Goal: Find specific page/section

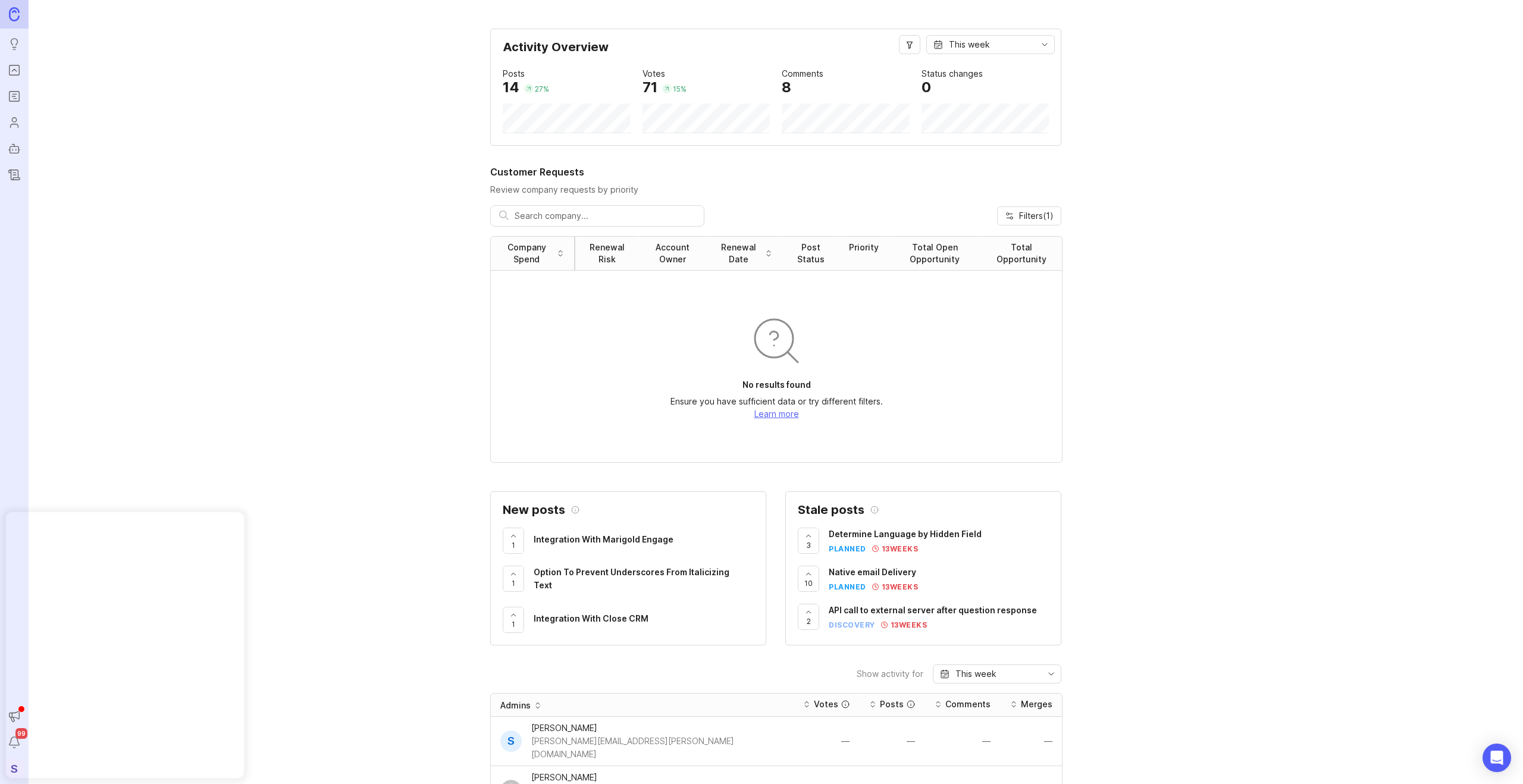
click at [15, 13] on img at bounding box center [14, 14] width 11 height 14
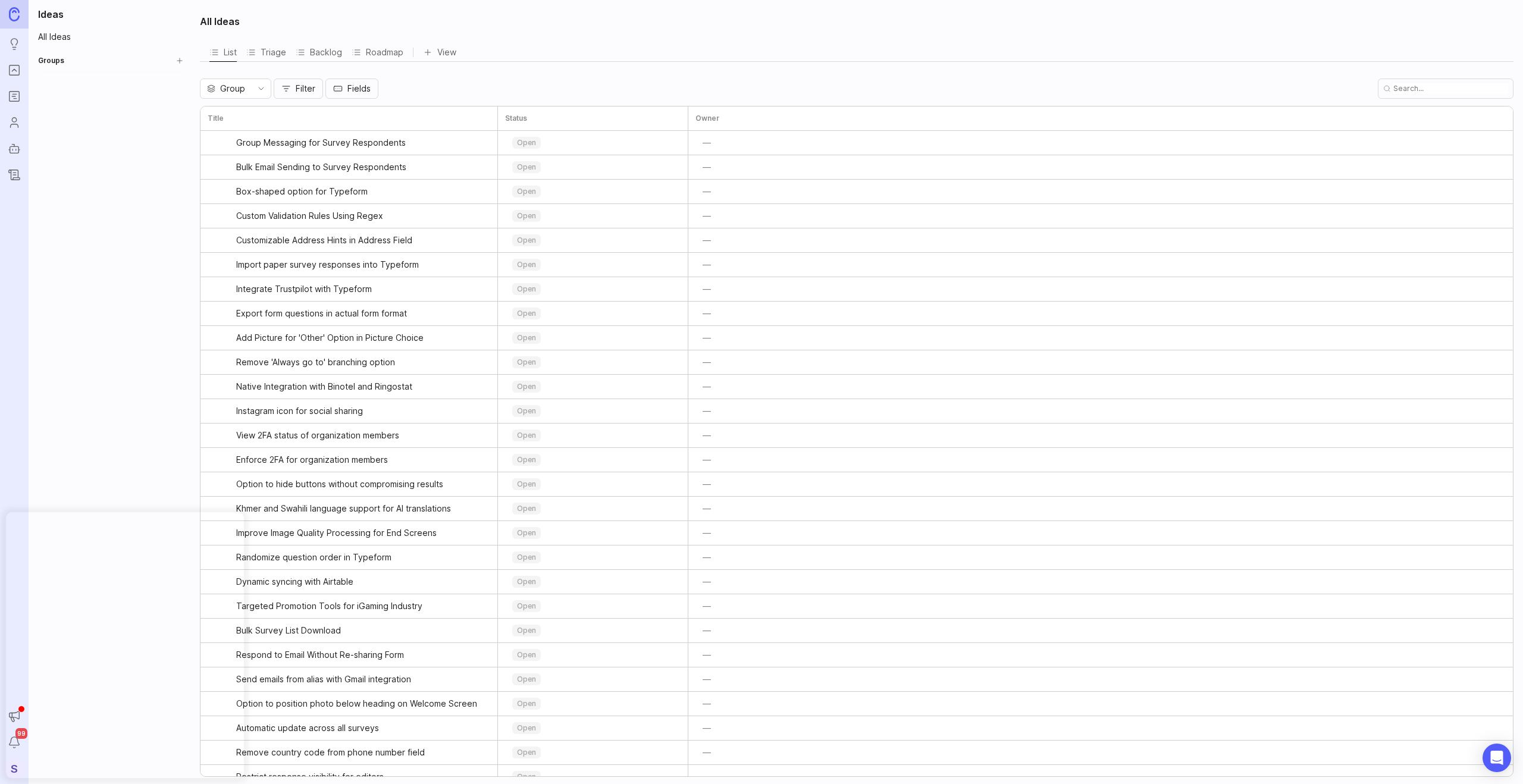
click at [15, 70] on icon "Portal" at bounding box center [14, 70] width 4 height 2
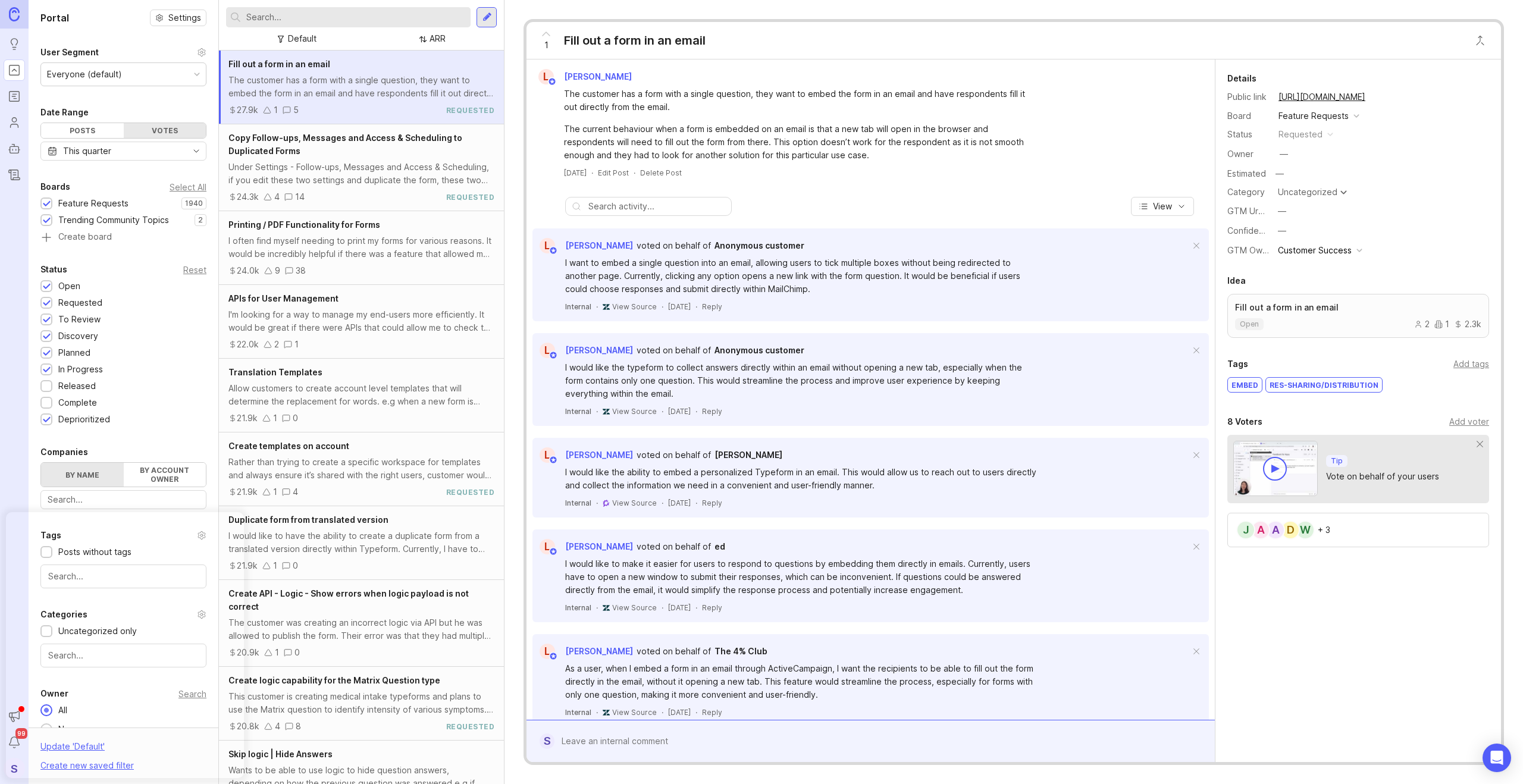
click at [284, 15] on input "text" at bounding box center [356, 17] width 220 height 13
click at [317, 19] on input "text" at bounding box center [356, 17] width 220 height 13
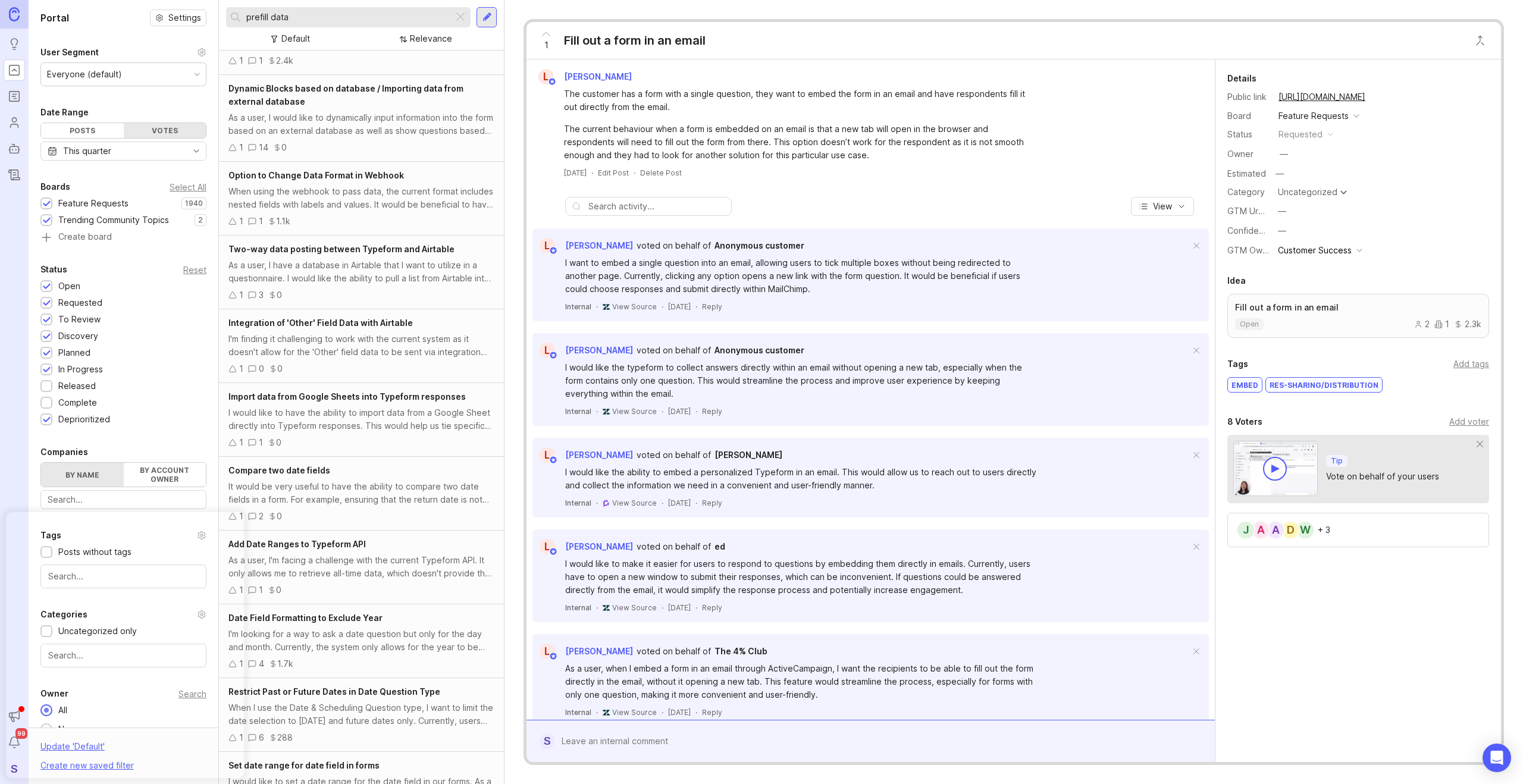
scroll to position [336, 0]
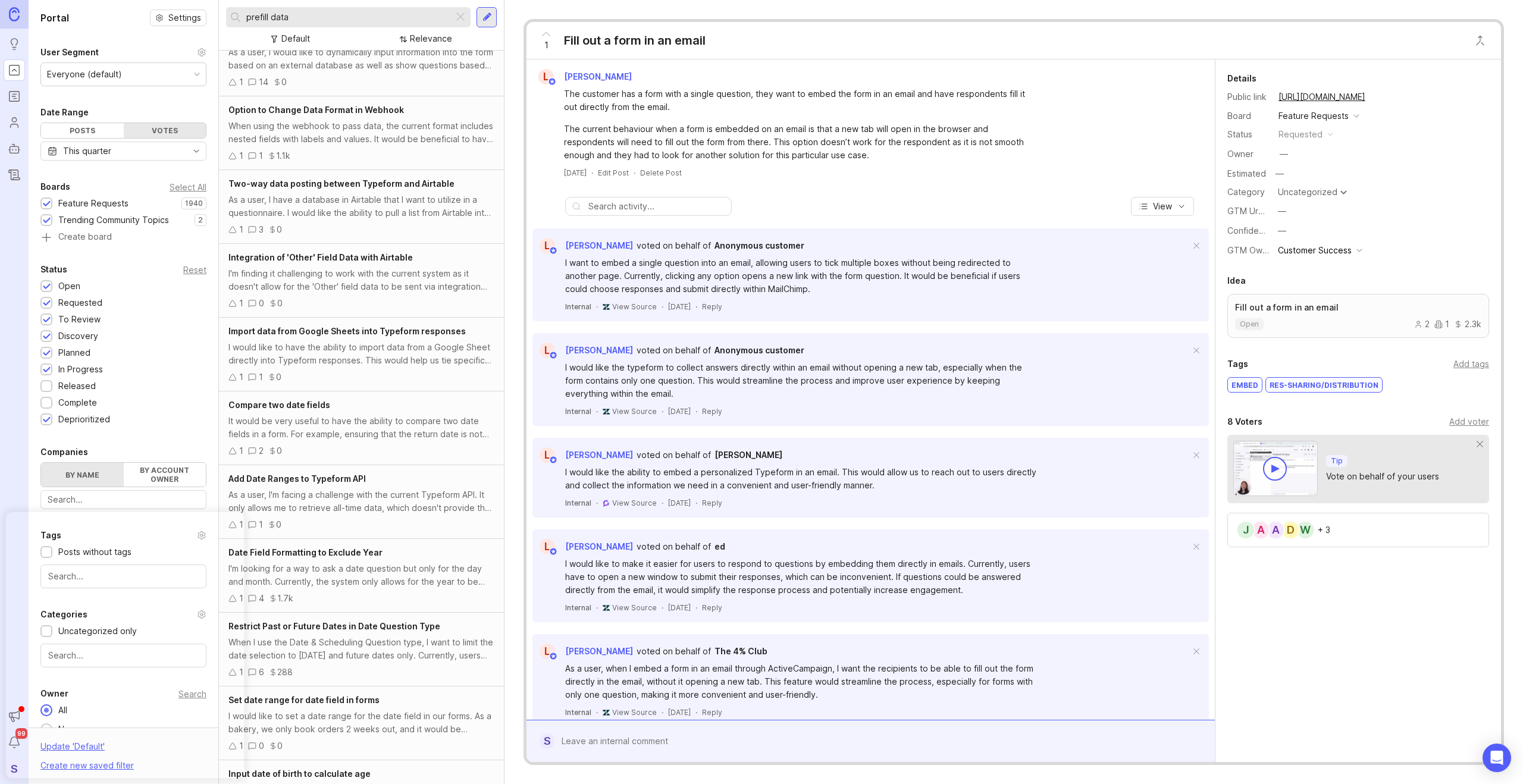
click at [308, 17] on input "prefill data" at bounding box center [347, 17] width 203 height 13
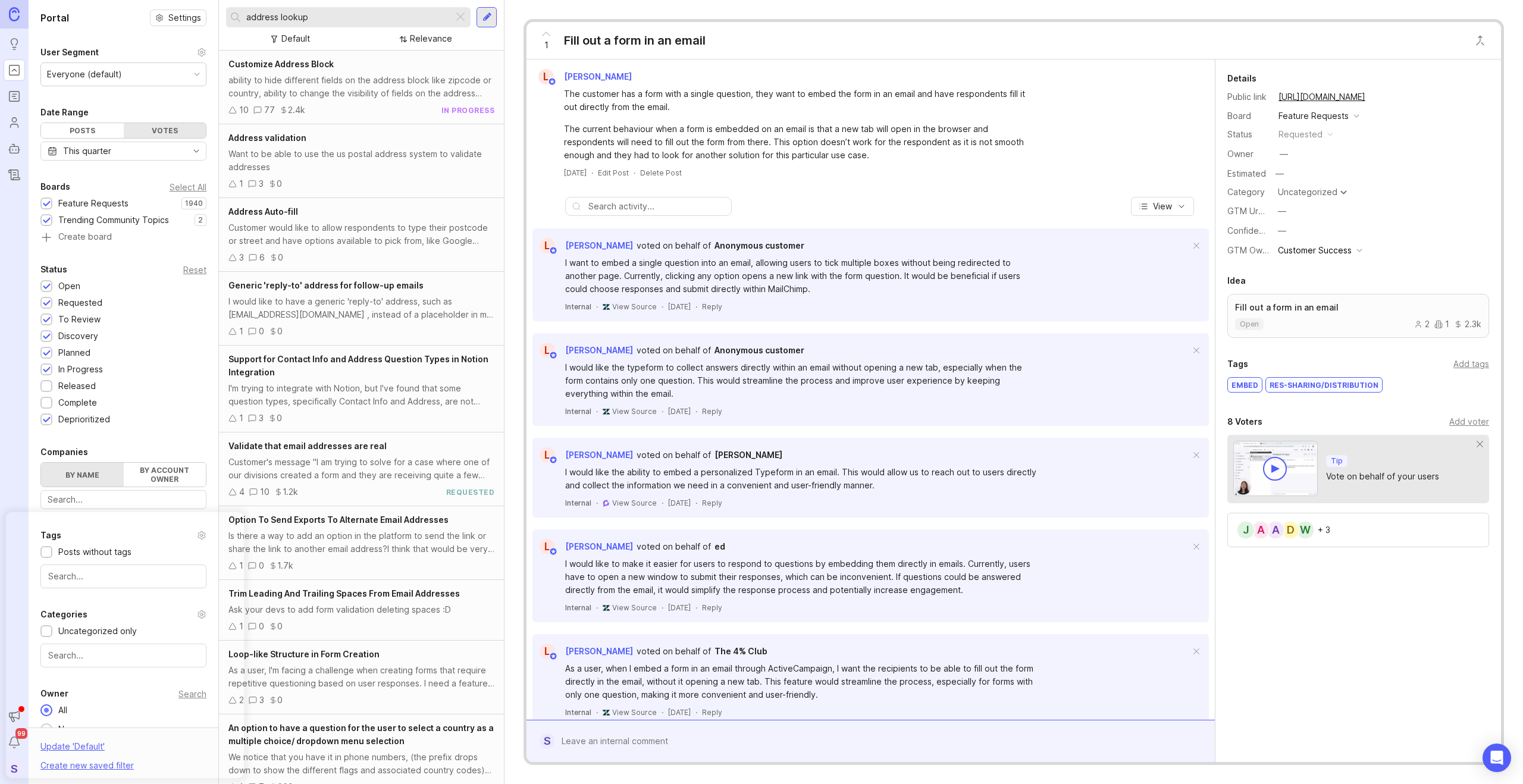
type input "address lookup"
click at [462, 17] on div at bounding box center [460, 17] width 14 height 15
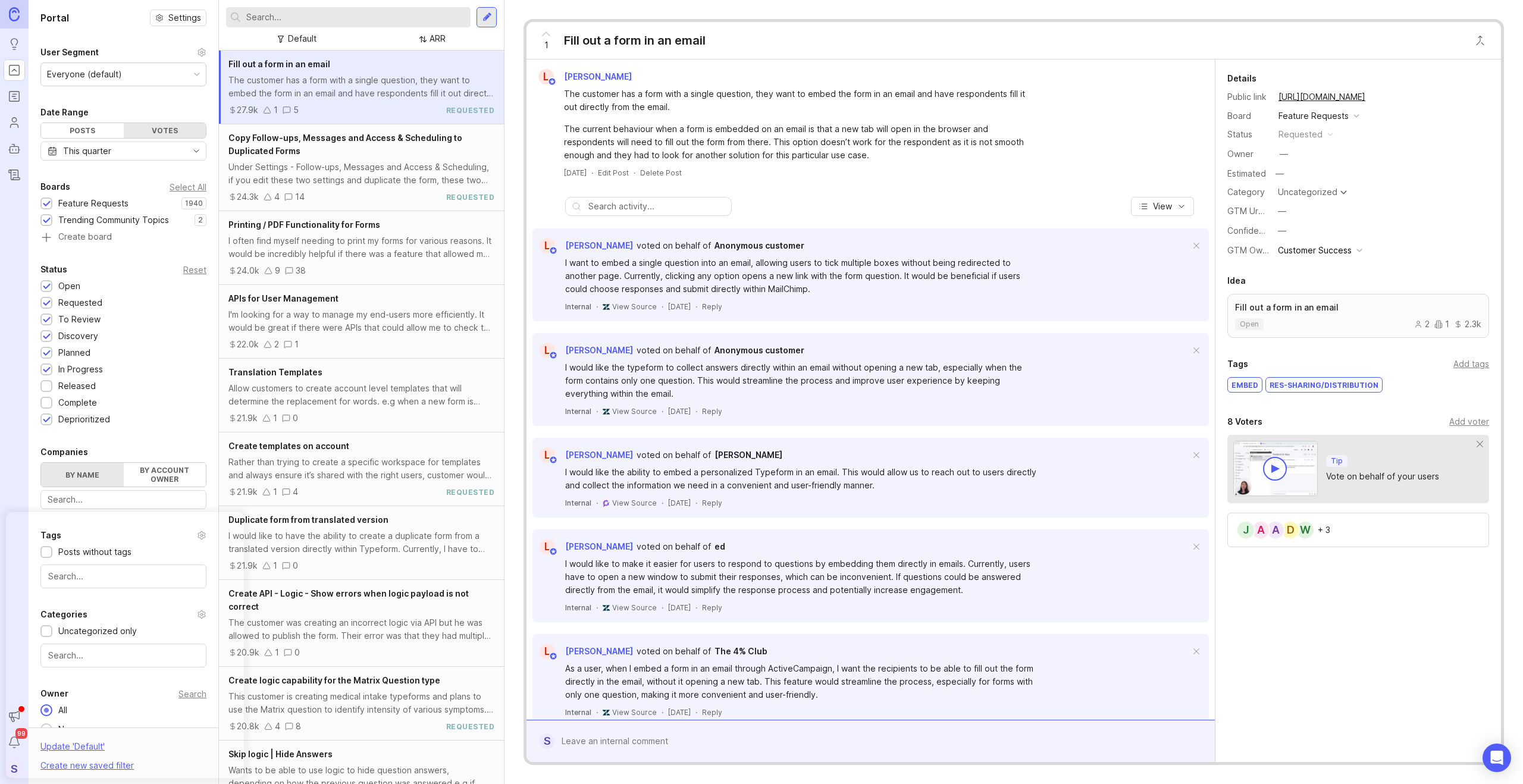
click at [331, 23] on input "text" at bounding box center [356, 17] width 220 height 13
type input "product selector"
